Goal: Information Seeking & Learning: Find contact information

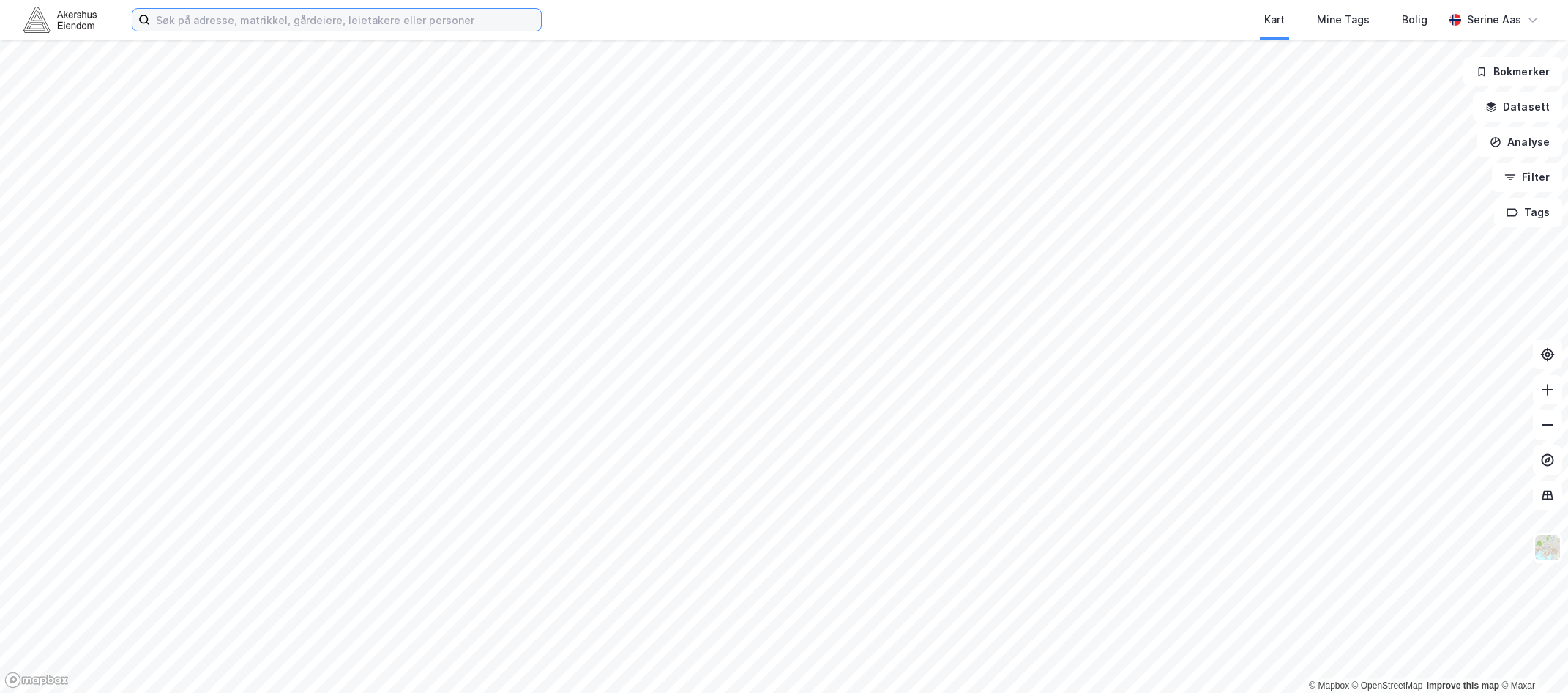
click at [177, 12] on input at bounding box center [346, 19] width 391 height 22
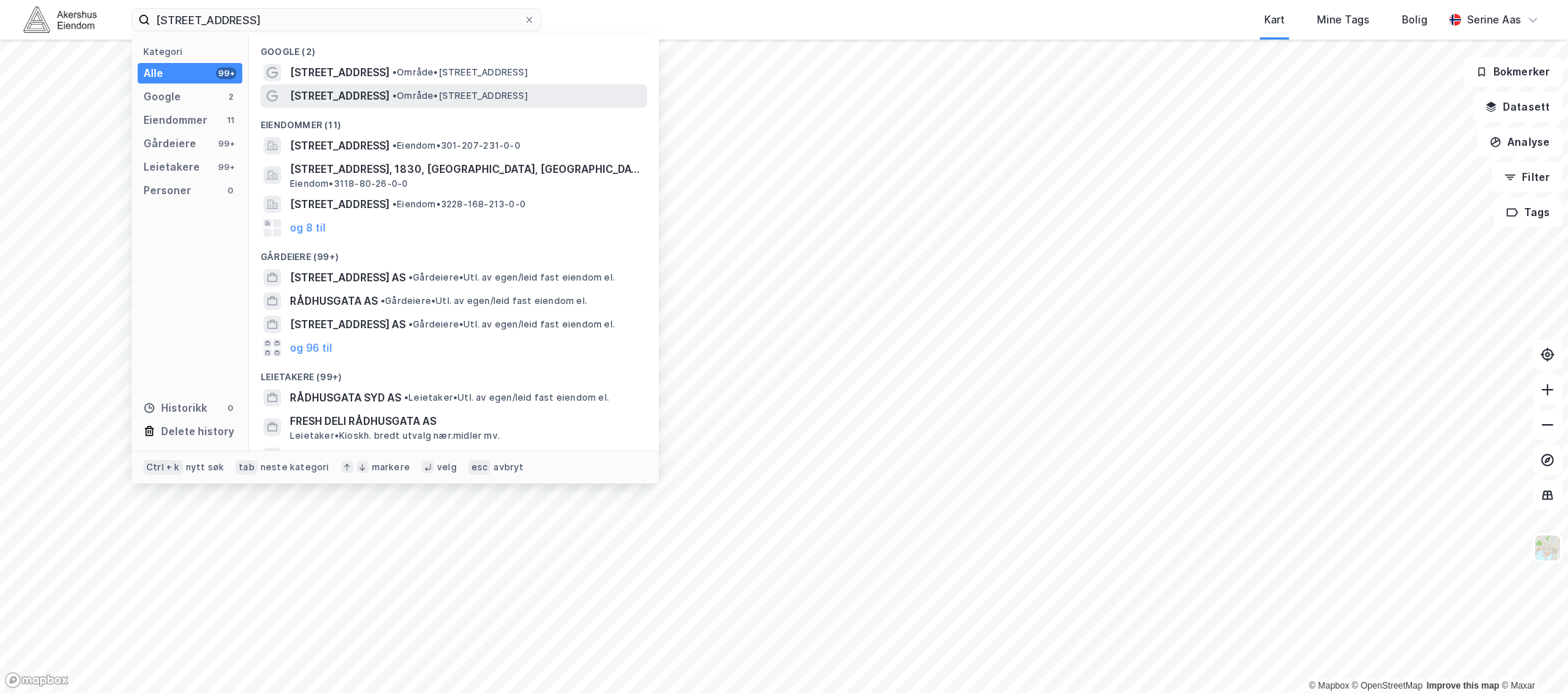
click at [392, 91] on span "• Område • [STREET_ADDRESS]" at bounding box center [460, 95] width 136 height 12
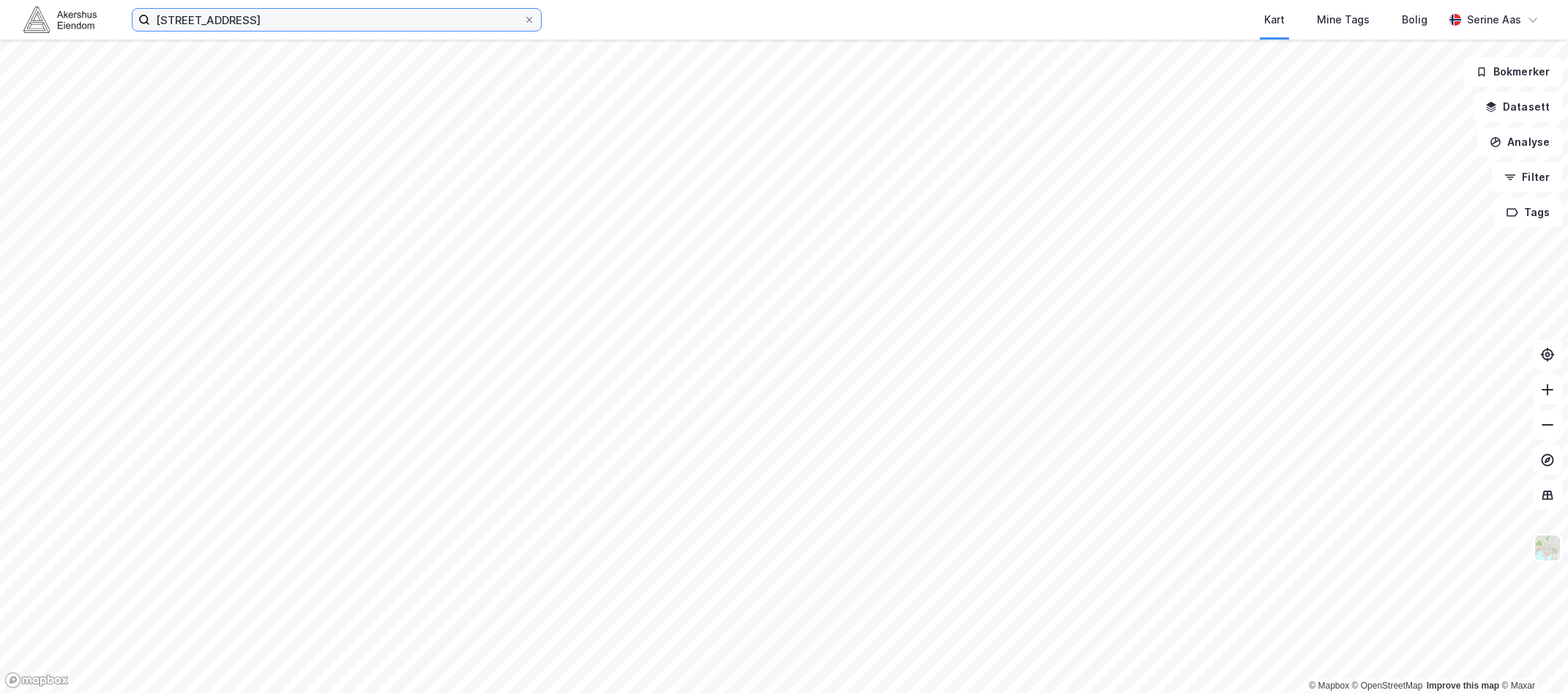
click at [240, 11] on input "[STREET_ADDRESS]" at bounding box center [337, 19] width 374 height 22
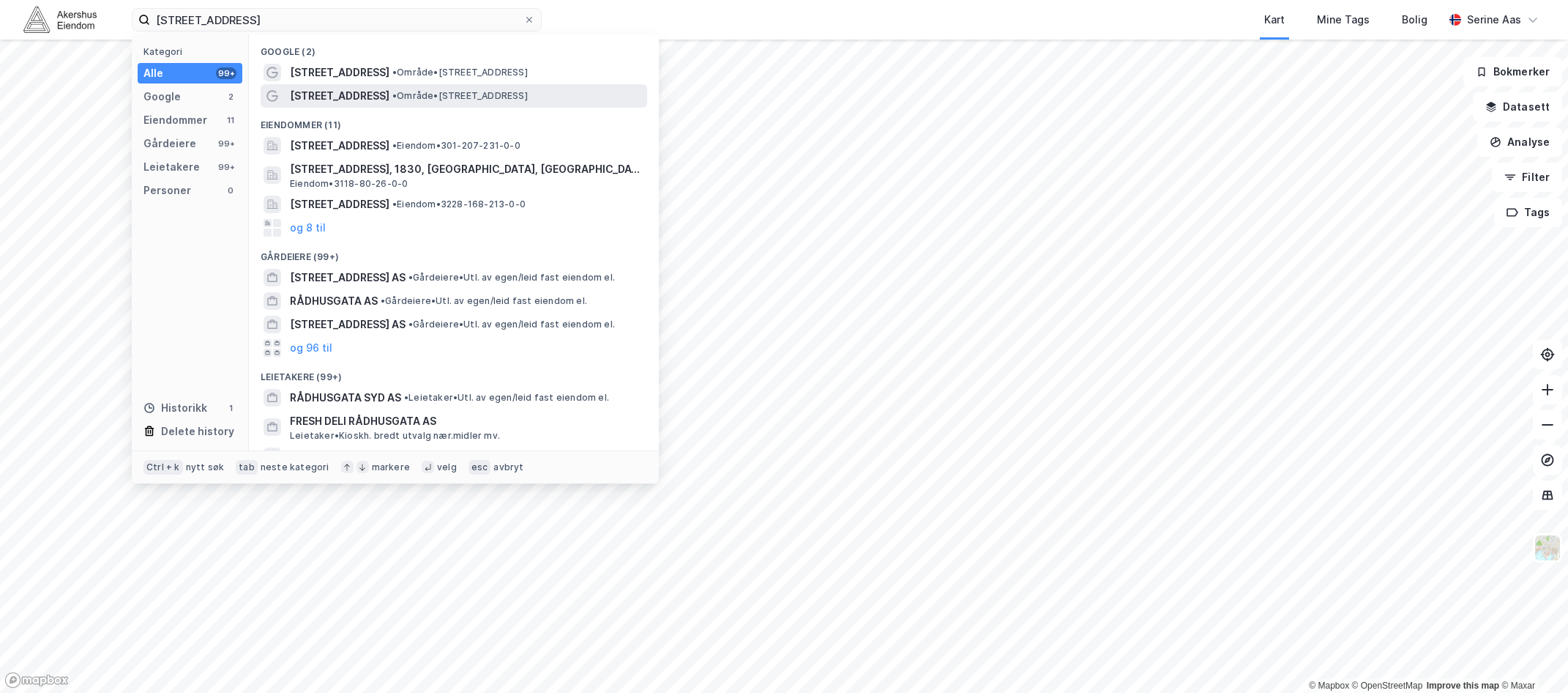
click at [357, 97] on span "[STREET_ADDRESS]" at bounding box center [339, 95] width 99 height 18
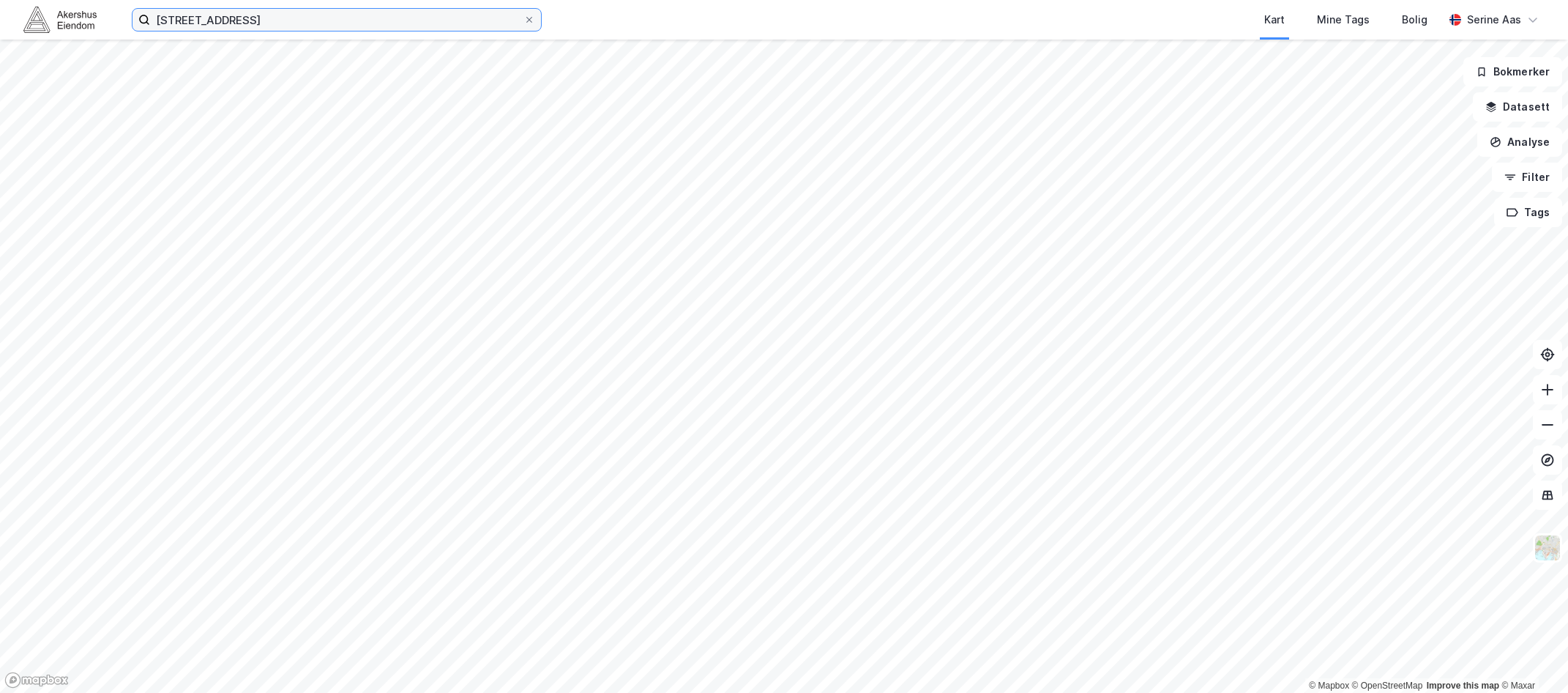
click at [270, 19] on input "[STREET_ADDRESS]" at bounding box center [337, 19] width 374 height 22
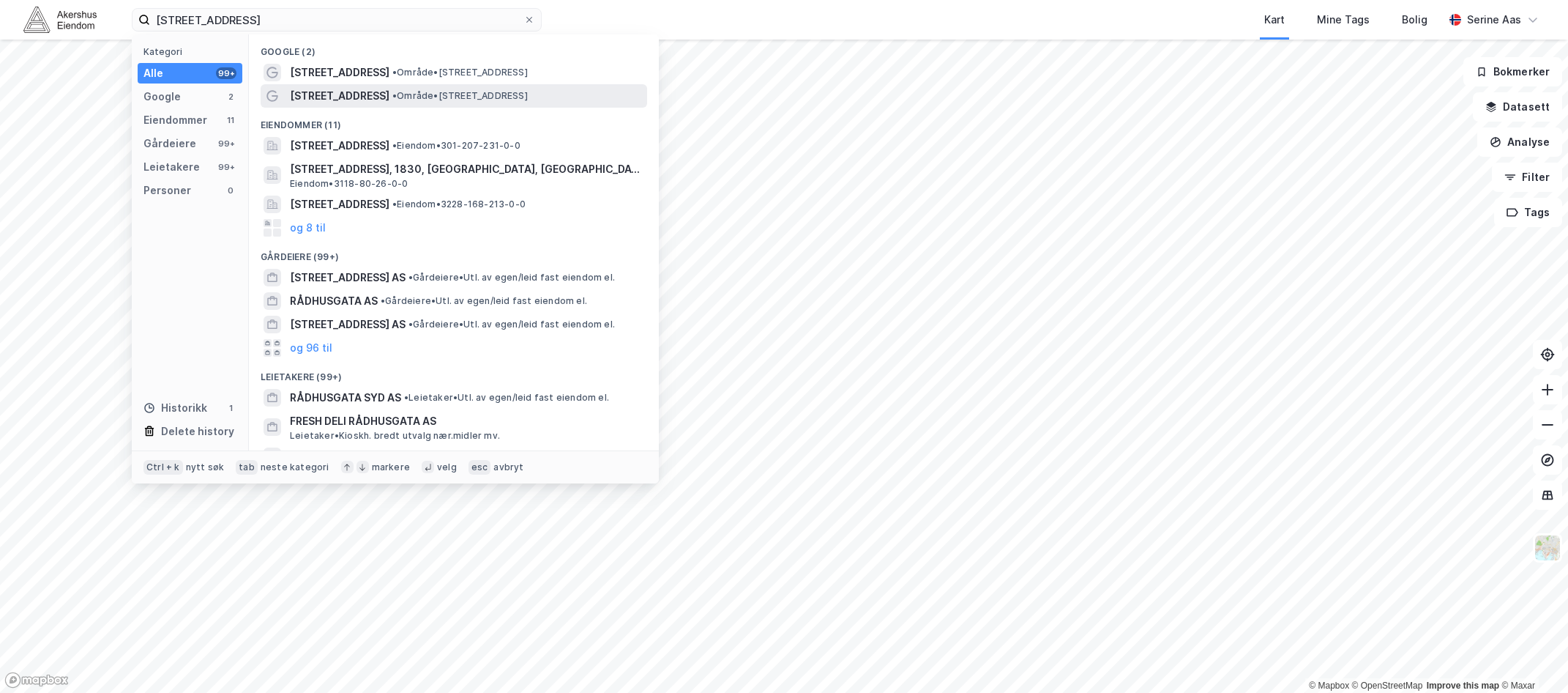
click at [319, 87] on span "[STREET_ADDRESS]" at bounding box center [339, 95] width 99 height 18
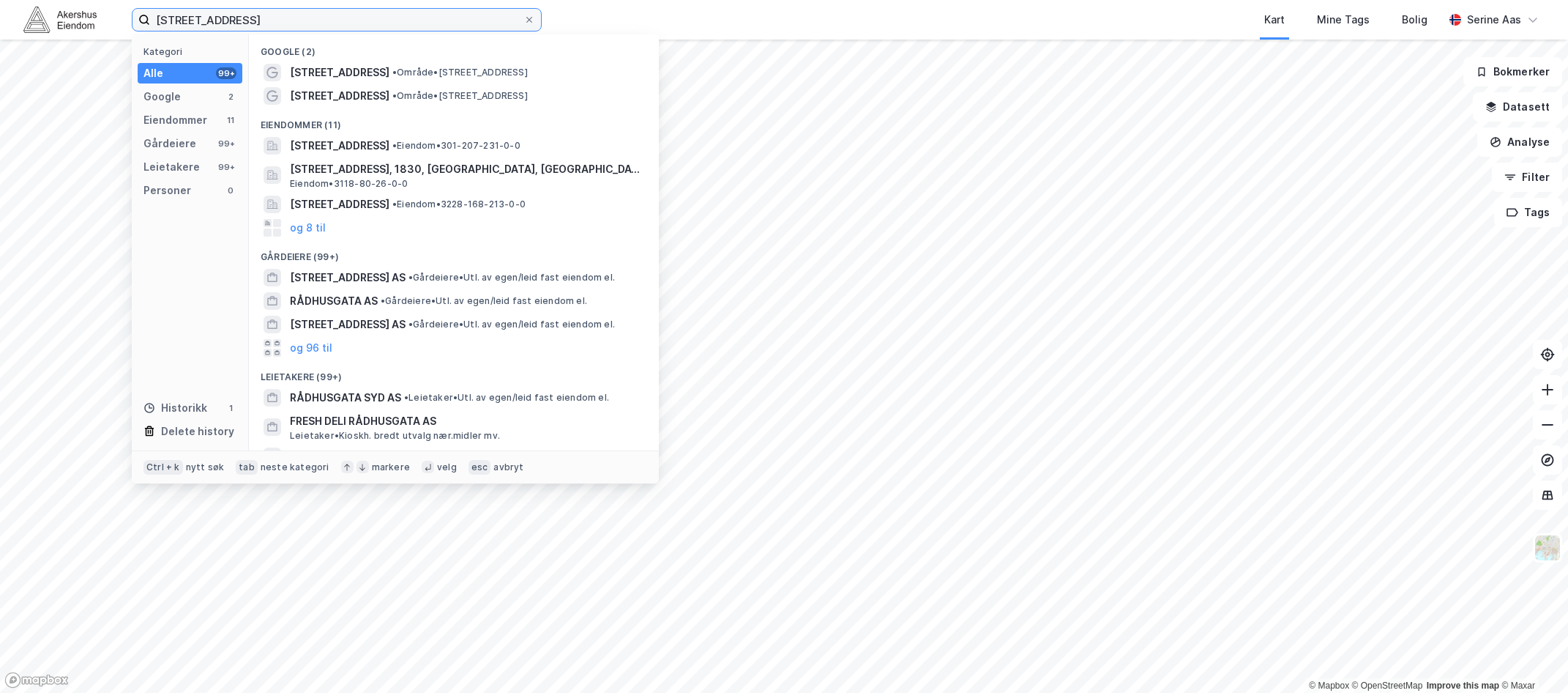
click at [291, 22] on input "[STREET_ADDRESS]" at bounding box center [337, 19] width 374 height 22
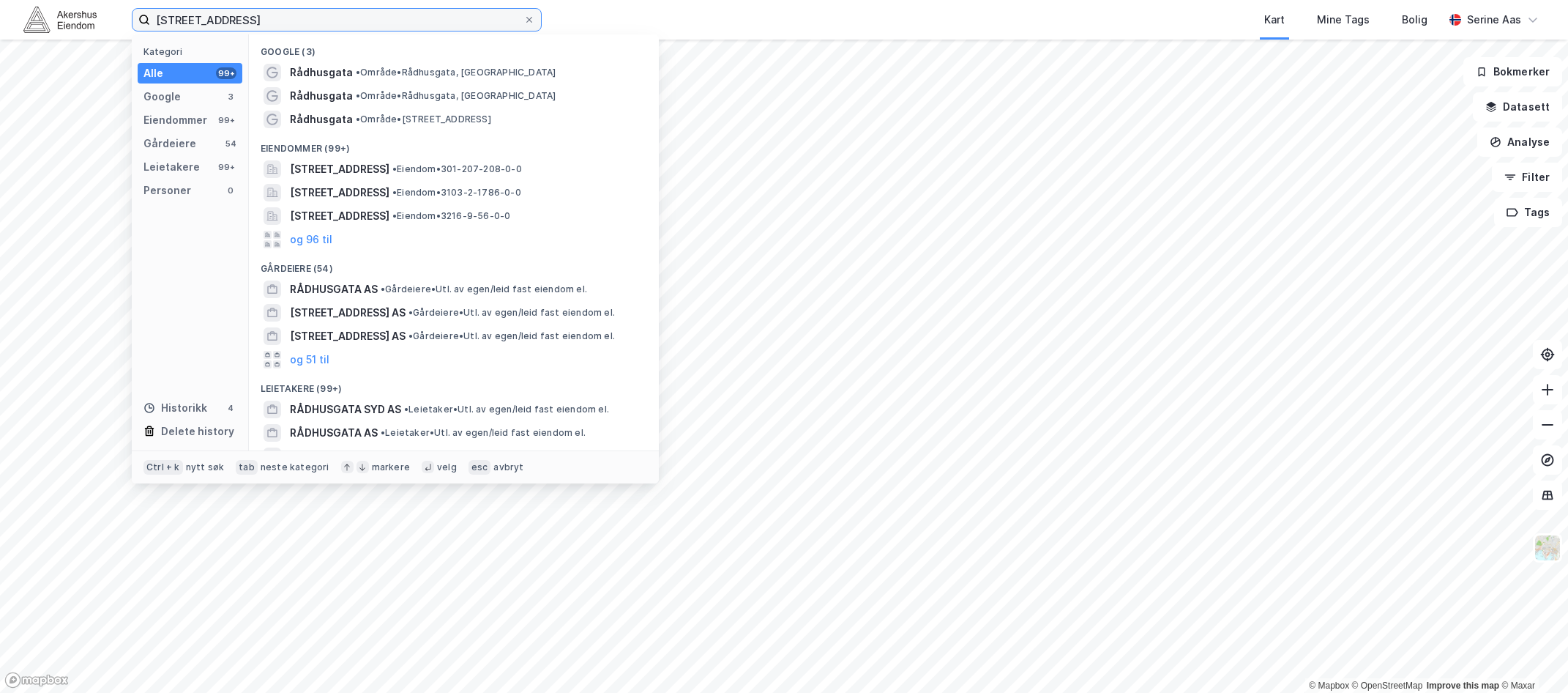
type input "[STREET_ADDRESS]"
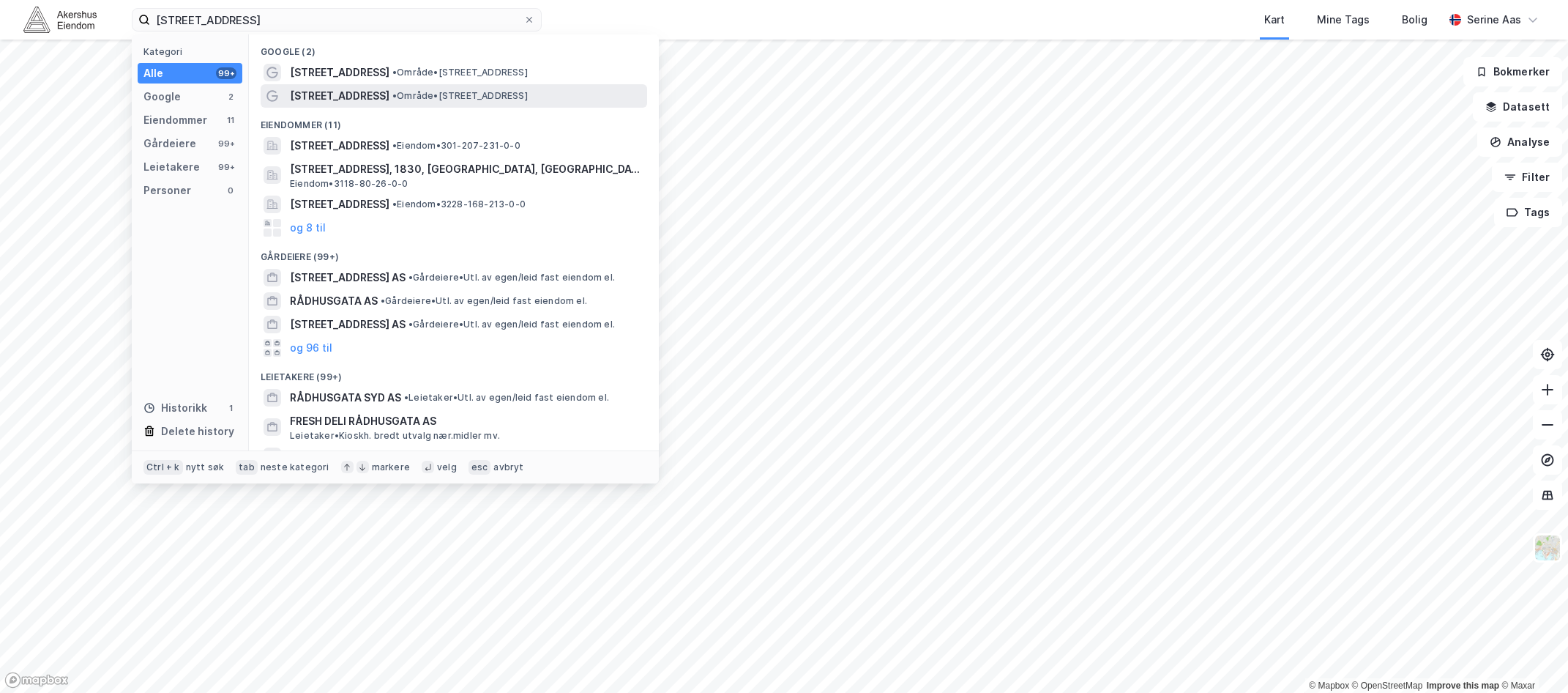
click at [506, 96] on span "• Område • [STREET_ADDRESS]" at bounding box center [460, 95] width 136 height 12
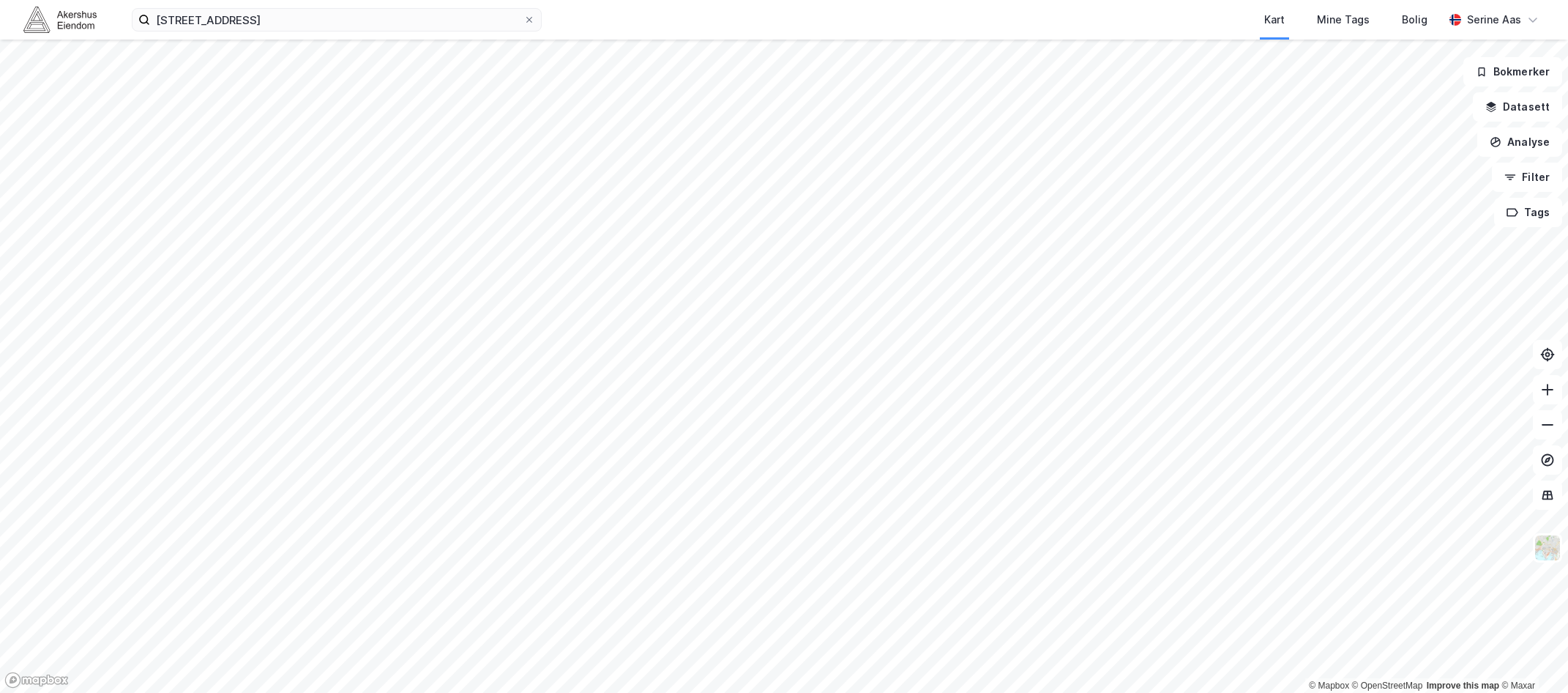
click at [60, 17] on img at bounding box center [60, 19] width 73 height 26
click at [310, 22] on input "[STREET_ADDRESS]" at bounding box center [337, 19] width 374 height 22
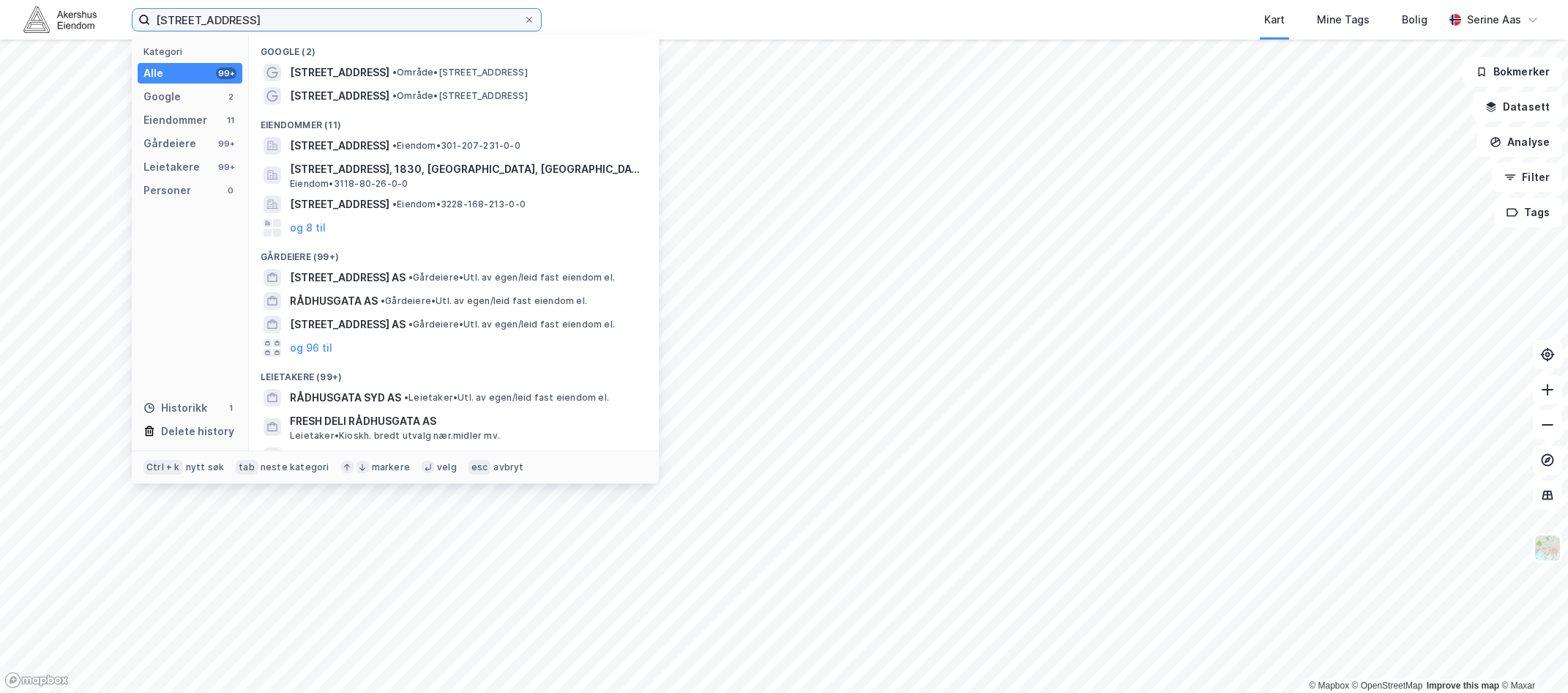
click at [310, 22] on input "[STREET_ADDRESS]" at bounding box center [337, 19] width 374 height 22
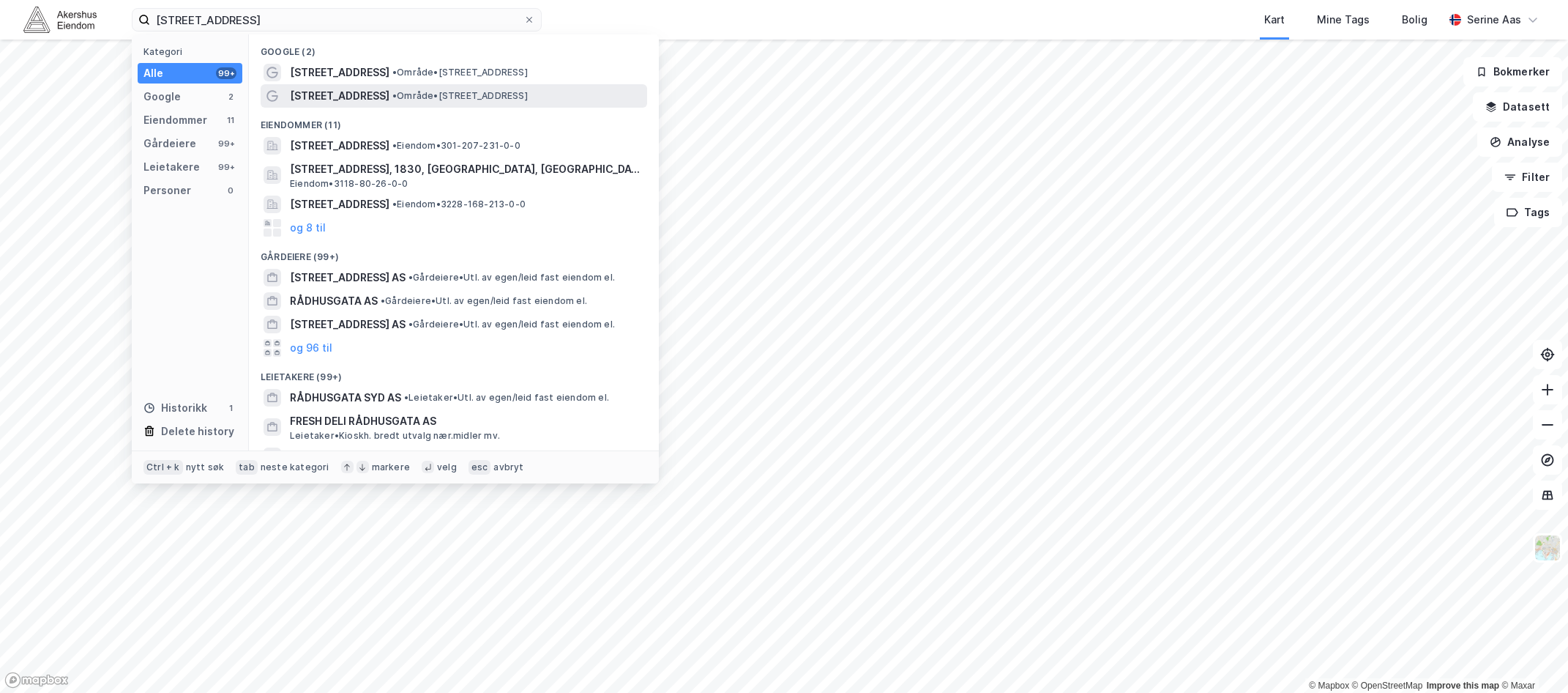
click at [401, 95] on span "• Område • [STREET_ADDRESS]" at bounding box center [460, 95] width 136 height 12
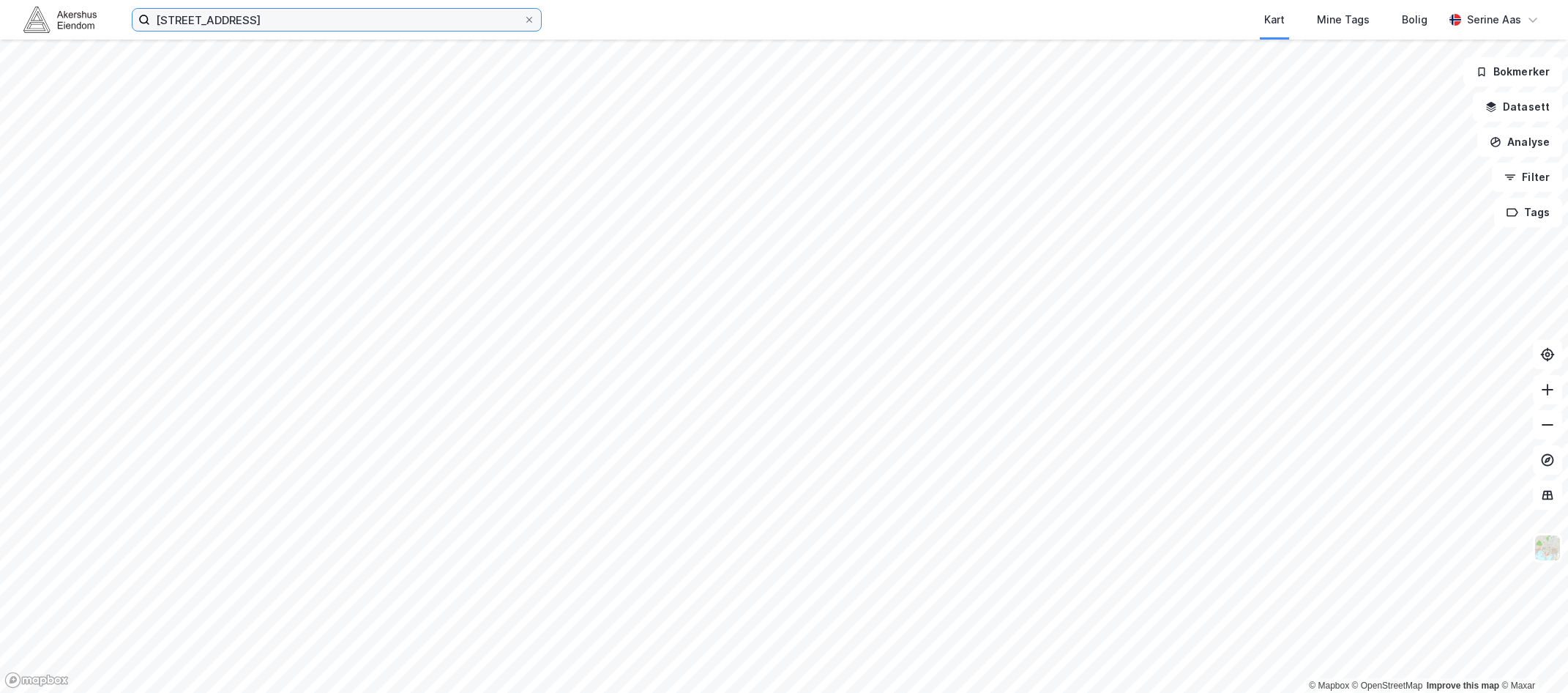
click at [238, 14] on input "[STREET_ADDRESS]" at bounding box center [337, 19] width 374 height 22
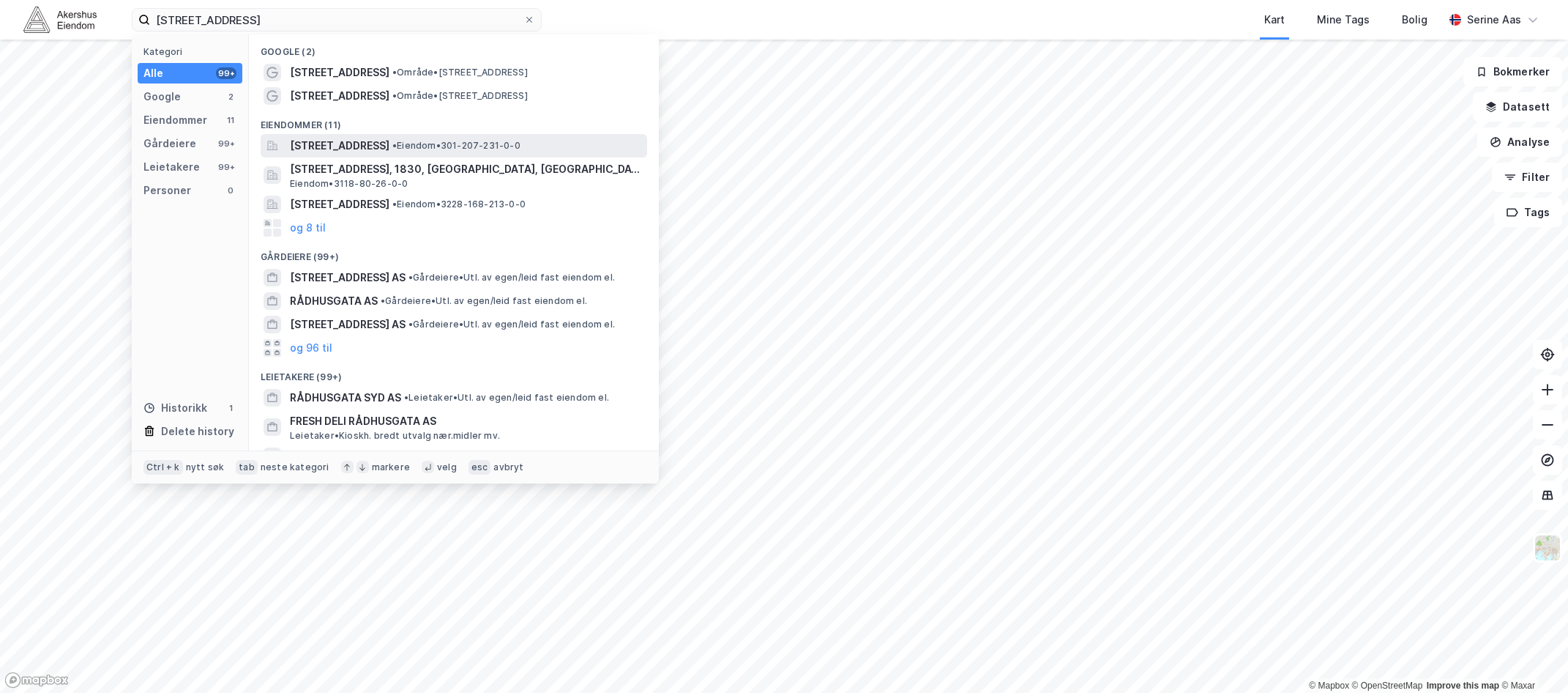
click at [357, 147] on span "[STREET_ADDRESS]" at bounding box center [339, 146] width 99 height 18
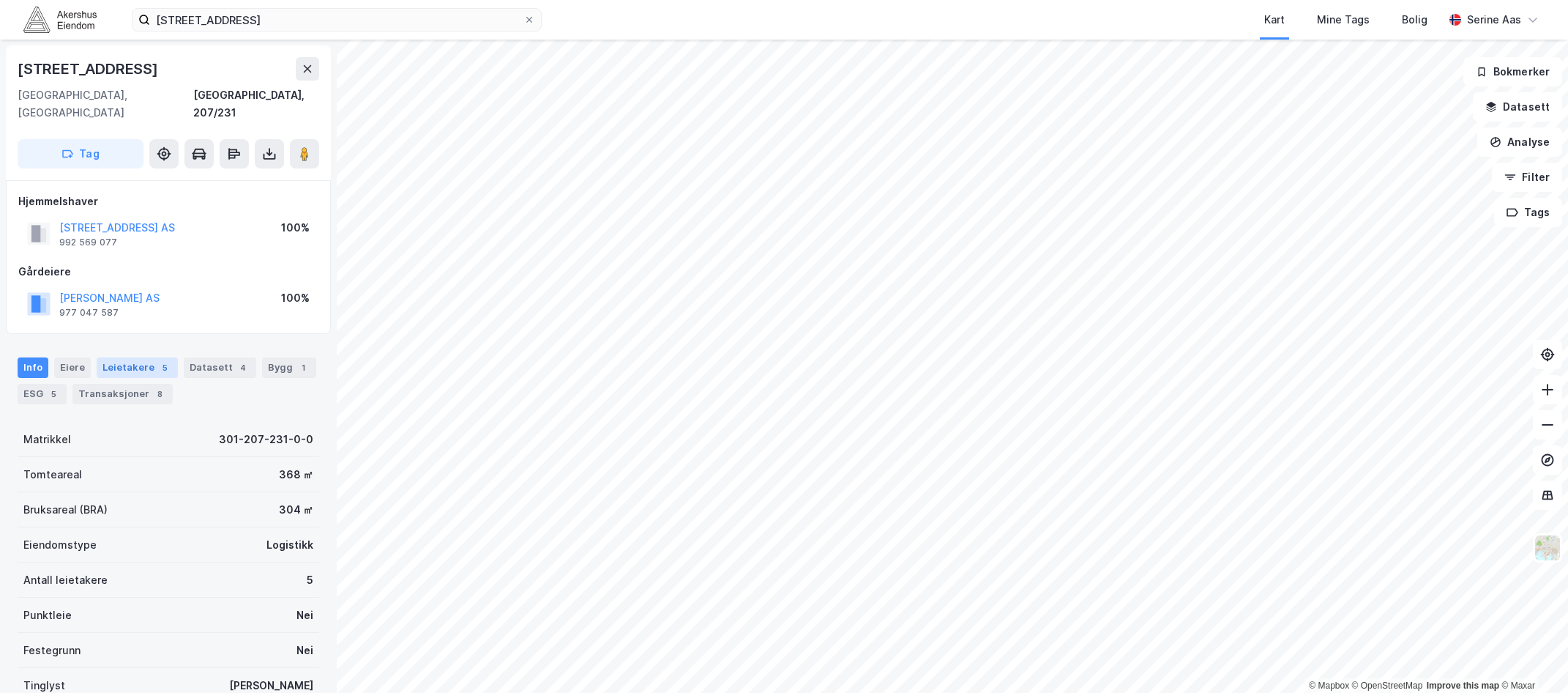
click at [99, 357] on div "Leietakere 5" at bounding box center [137, 367] width 81 height 20
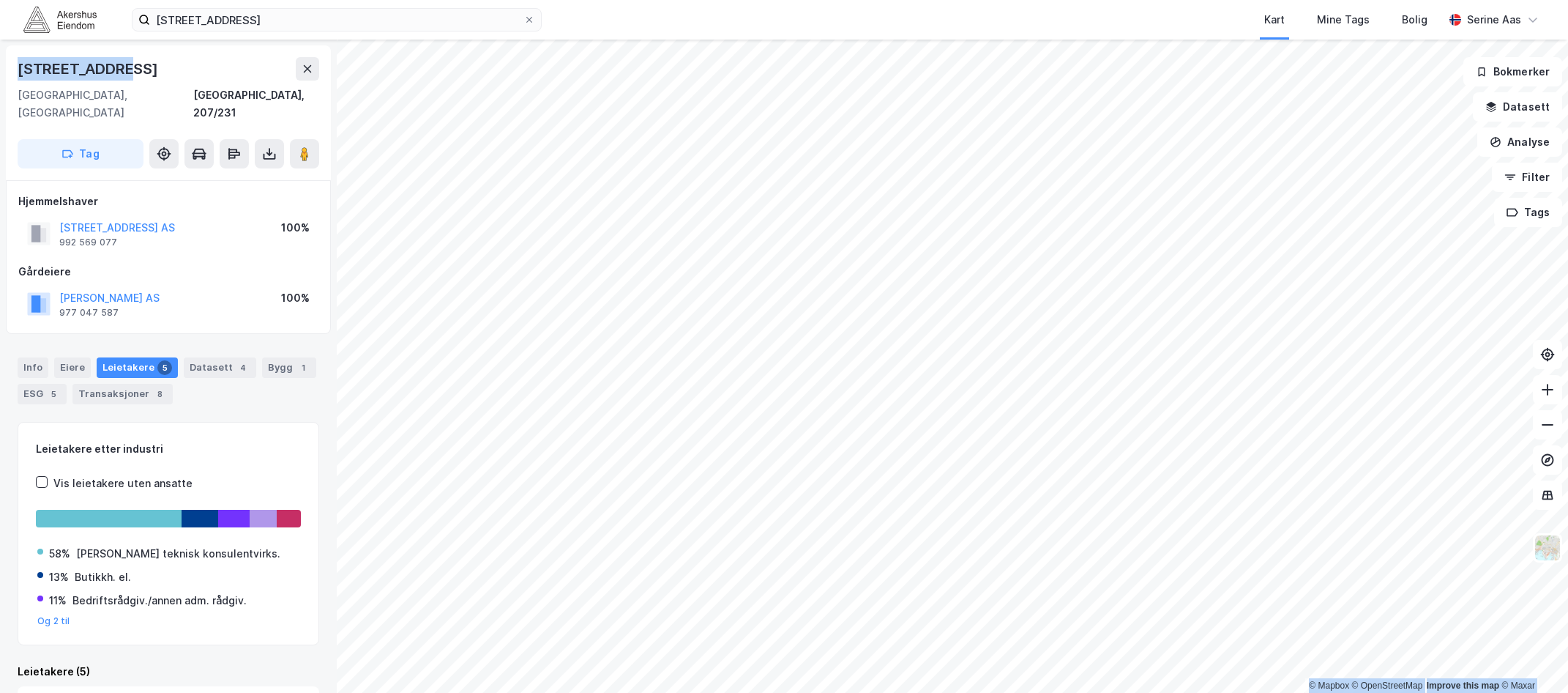
drag, startPoint x: 135, startPoint y: 65, endPoint x: -47, endPoint y: 68, distance: 182.0
click at [0, 68] on html "[STREET_ADDRESS] Kart Mine Tags Bolig [PERSON_NAME] © Mapbox © OpenStreetMap Im…" at bounding box center [784, 346] width 1568 height 693
copy div "© Mapbox © OpenStreetMap Improve this map © [GEOGRAPHIC_DATA][STREET_ADDRESS]"
drag, startPoint x: 179, startPoint y: 204, endPoint x: 61, endPoint y: 207, distance: 118.0
click at [61, 216] on div "[STREET_ADDRESS] AS 992 569 077 100%" at bounding box center [168, 233] width 300 height 35
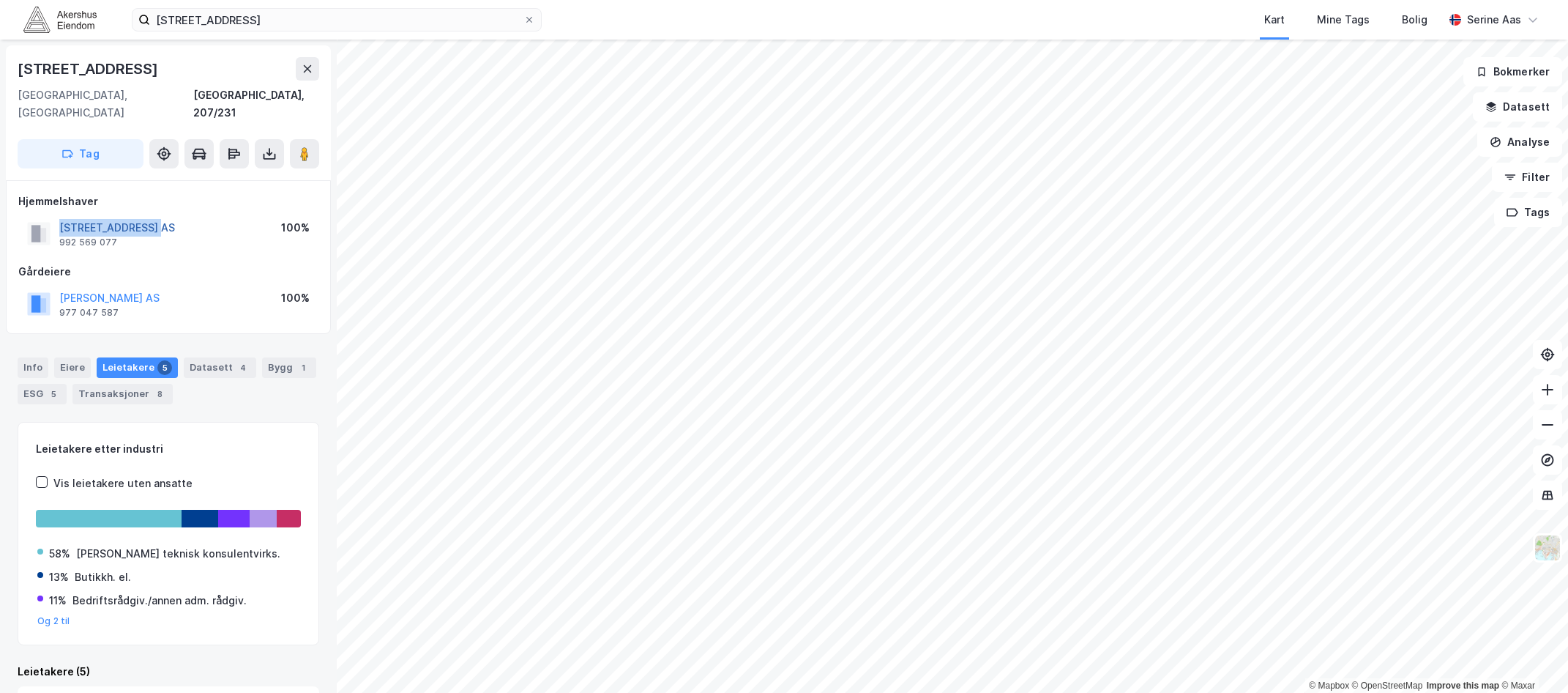
copy button "[STREET_ADDRESS] AS"
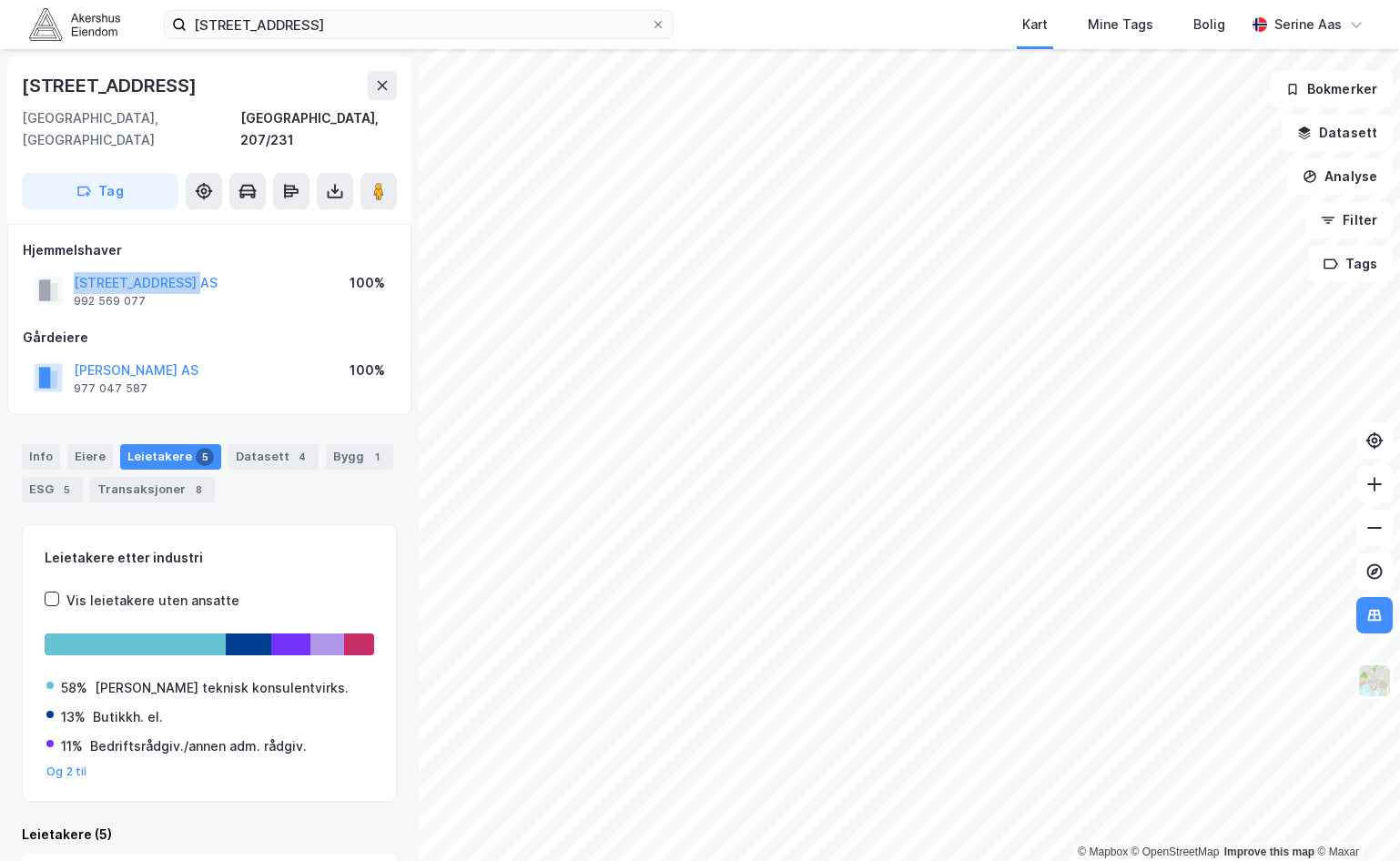
drag, startPoint x: 214, startPoint y: 256, endPoint x: 55, endPoint y: 259, distance: 159.0
click at [55, 269] on div "[STREET_ADDRESS] AS 992 569 077 100%" at bounding box center [209, 290] width 373 height 43
copy button "[STREET_ADDRESS] AS"
drag, startPoint x: 142, startPoint y: 271, endPoint x: 72, endPoint y: 277, distance: 70.3
click at [72, 277] on div "[STREET_ADDRESS]" at bounding box center [125, 290] width 184 height 37
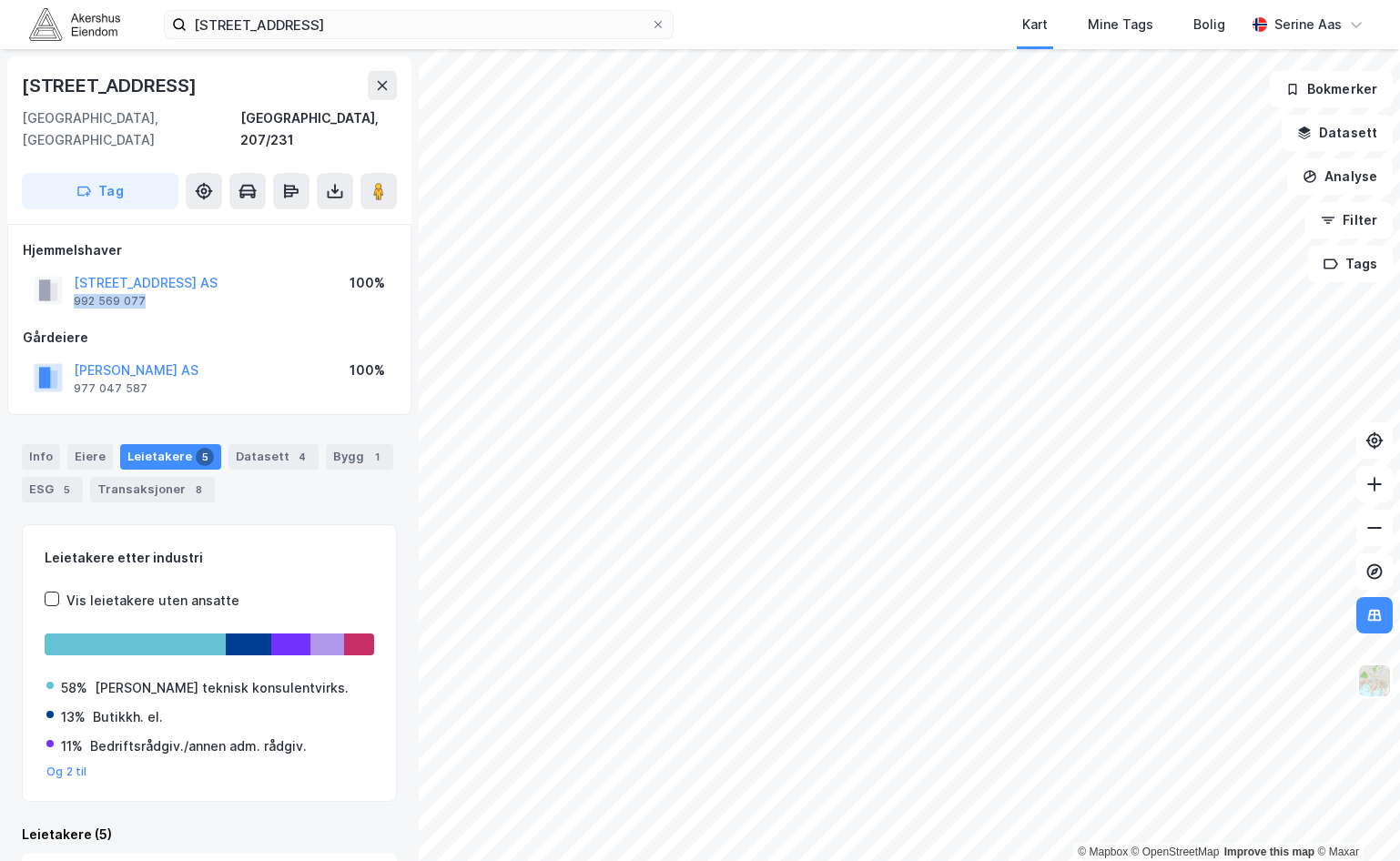
copy div "992 569 077"
